Goal: Task Accomplishment & Management: Complete application form

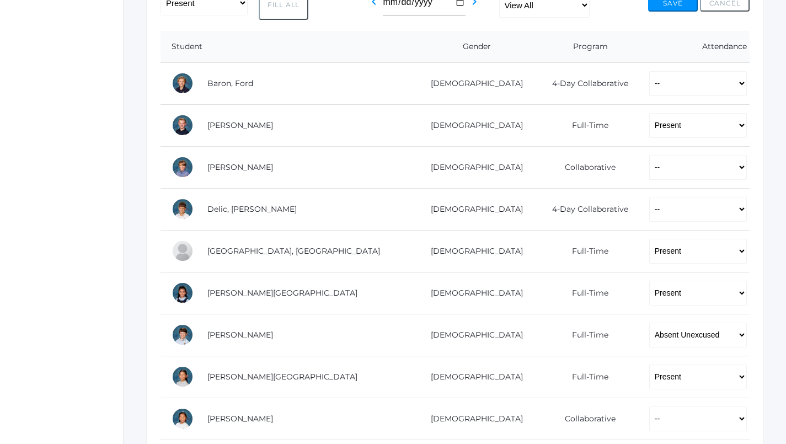
scroll to position [234, 1]
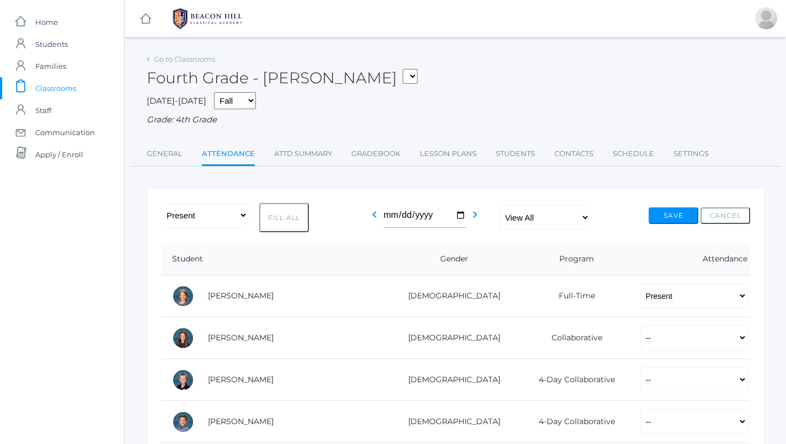
select select "P"
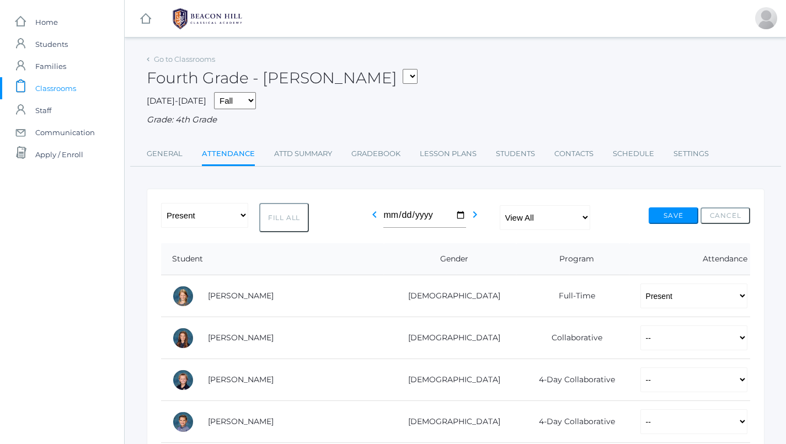
select select "P"
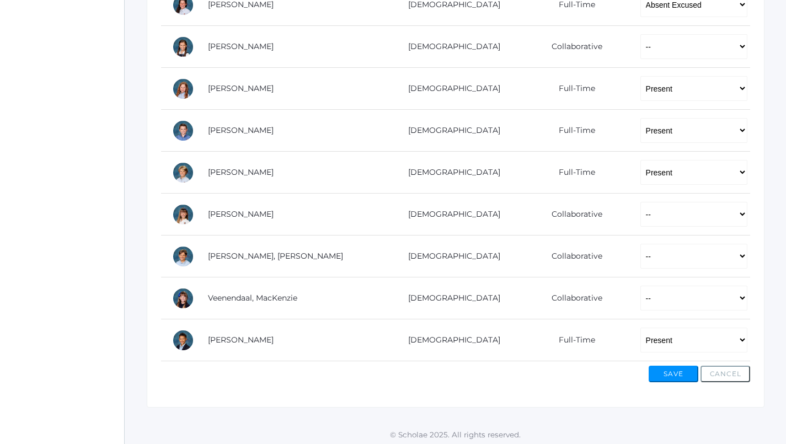
scroll to position [668, 0]
click at [670, 371] on button "Save" at bounding box center [673, 374] width 50 height 17
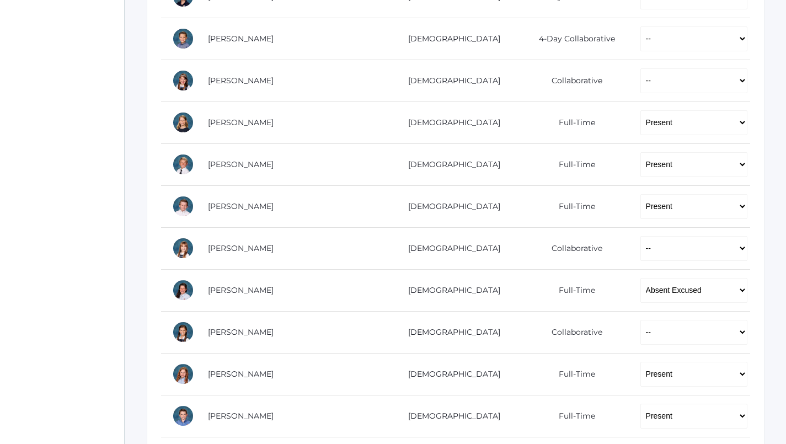
scroll to position [229, 0]
